Goal: Find specific page/section: Find specific page/section

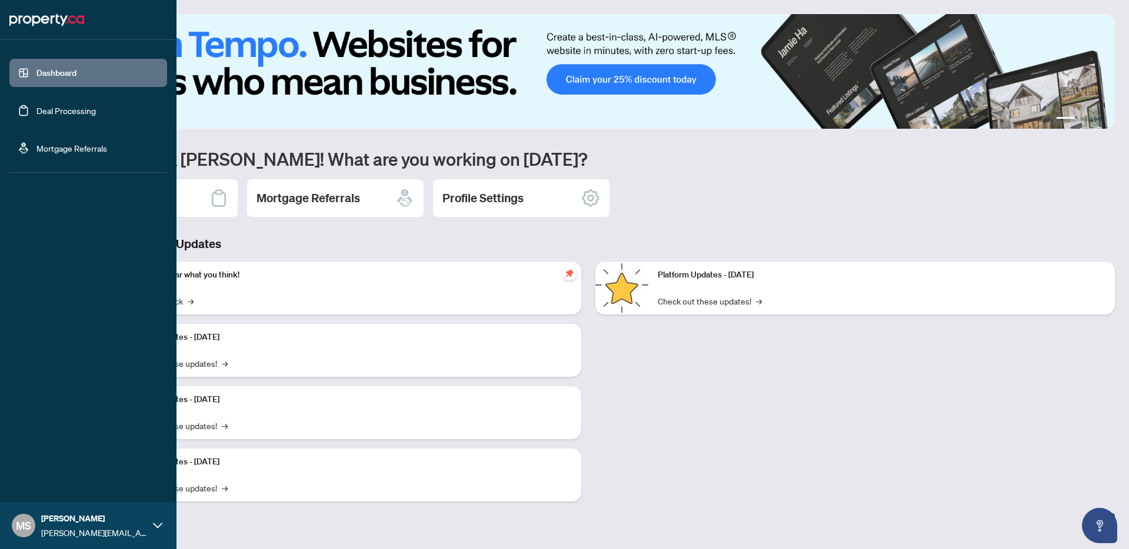
click at [64, 108] on link "Deal Processing" at bounding box center [65, 110] width 59 height 11
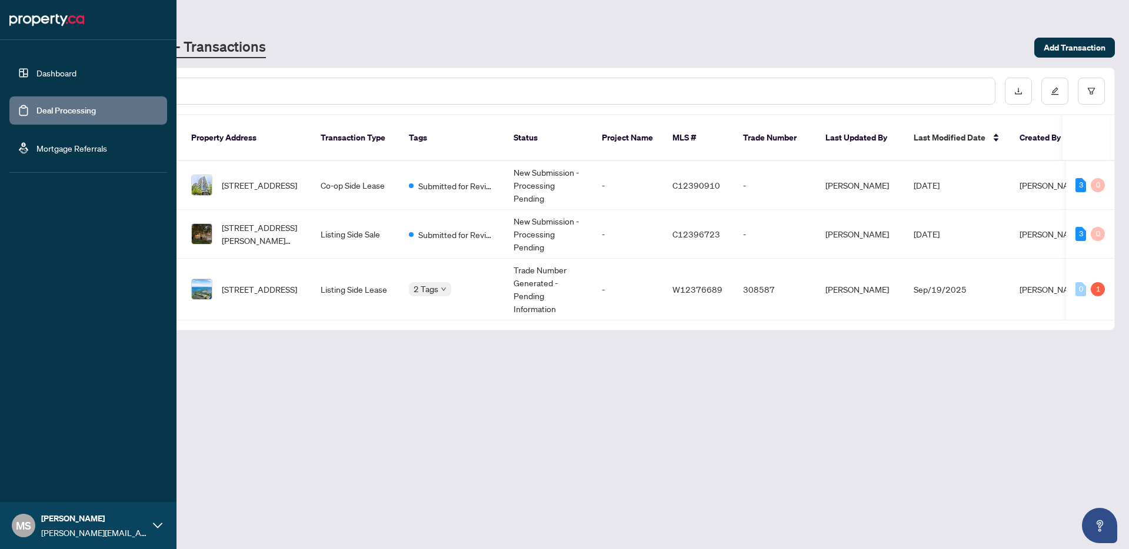
click at [65, 68] on link "Dashboard" at bounding box center [56, 73] width 40 height 11
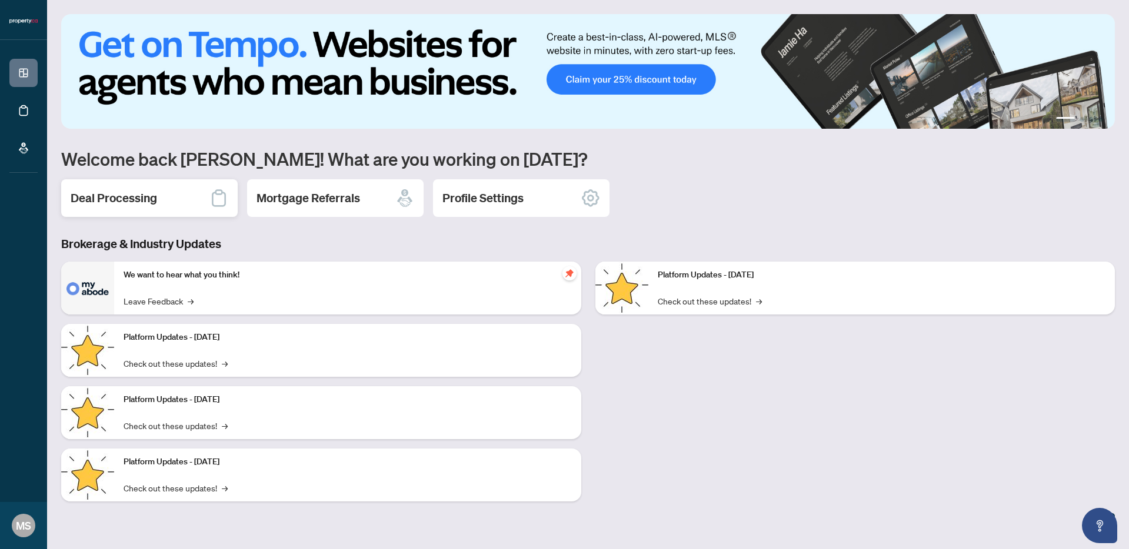
click at [189, 188] on div "Deal Processing" at bounding box center [149, 198] width 176 height 38
